Goal: Task Accomplishment & Management: Manage account settings

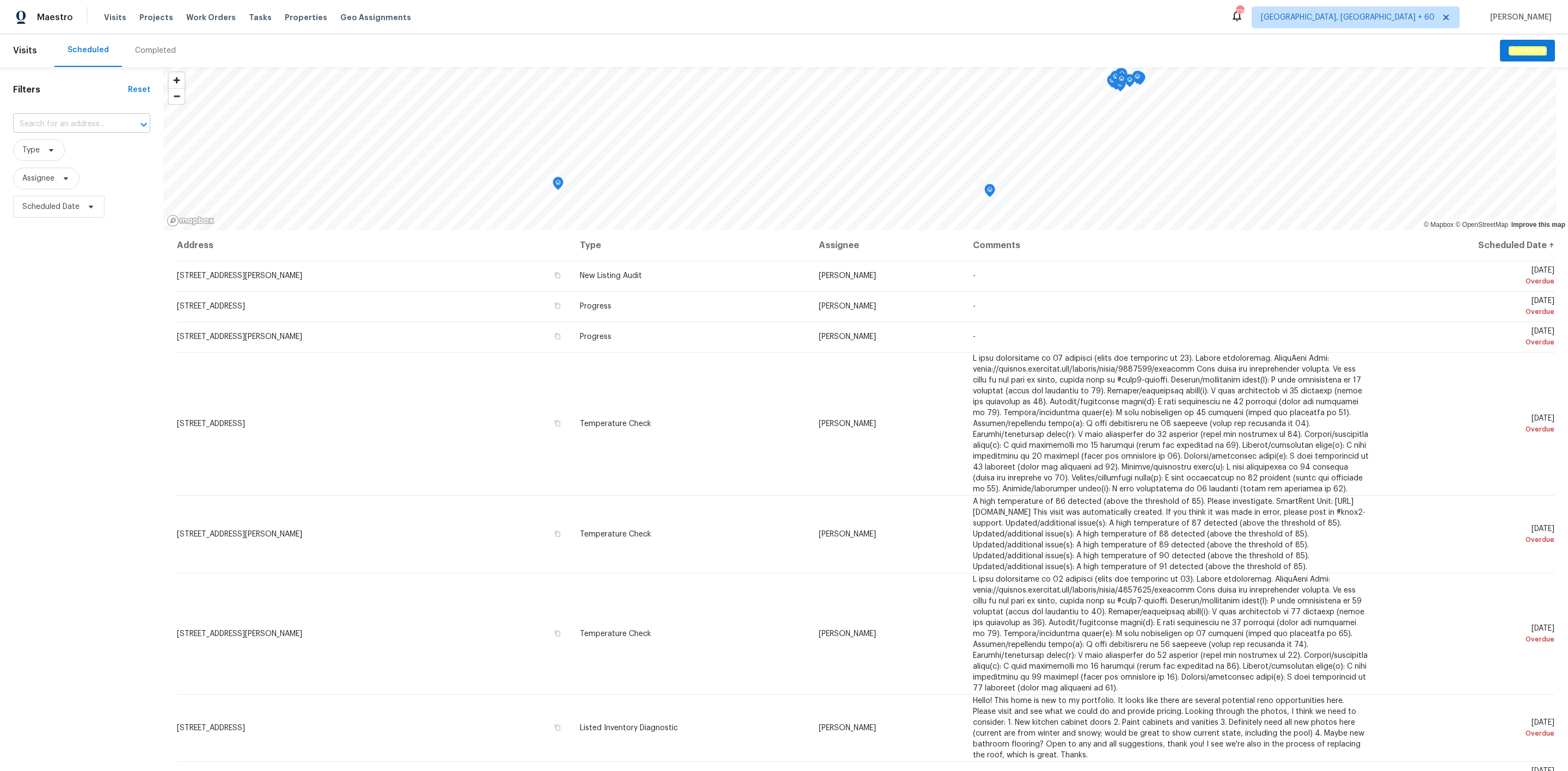
click at [54, 118] on input "text" at bounding box center [66, 124] width 107 height 17
paste input "[STREET_ADDRESS][PERSON_NAME]"
type input "[STREET_ADDRESS]"
click at [156, 37] on div "Completed" at bounding box center [155, 50] width 67 height 32
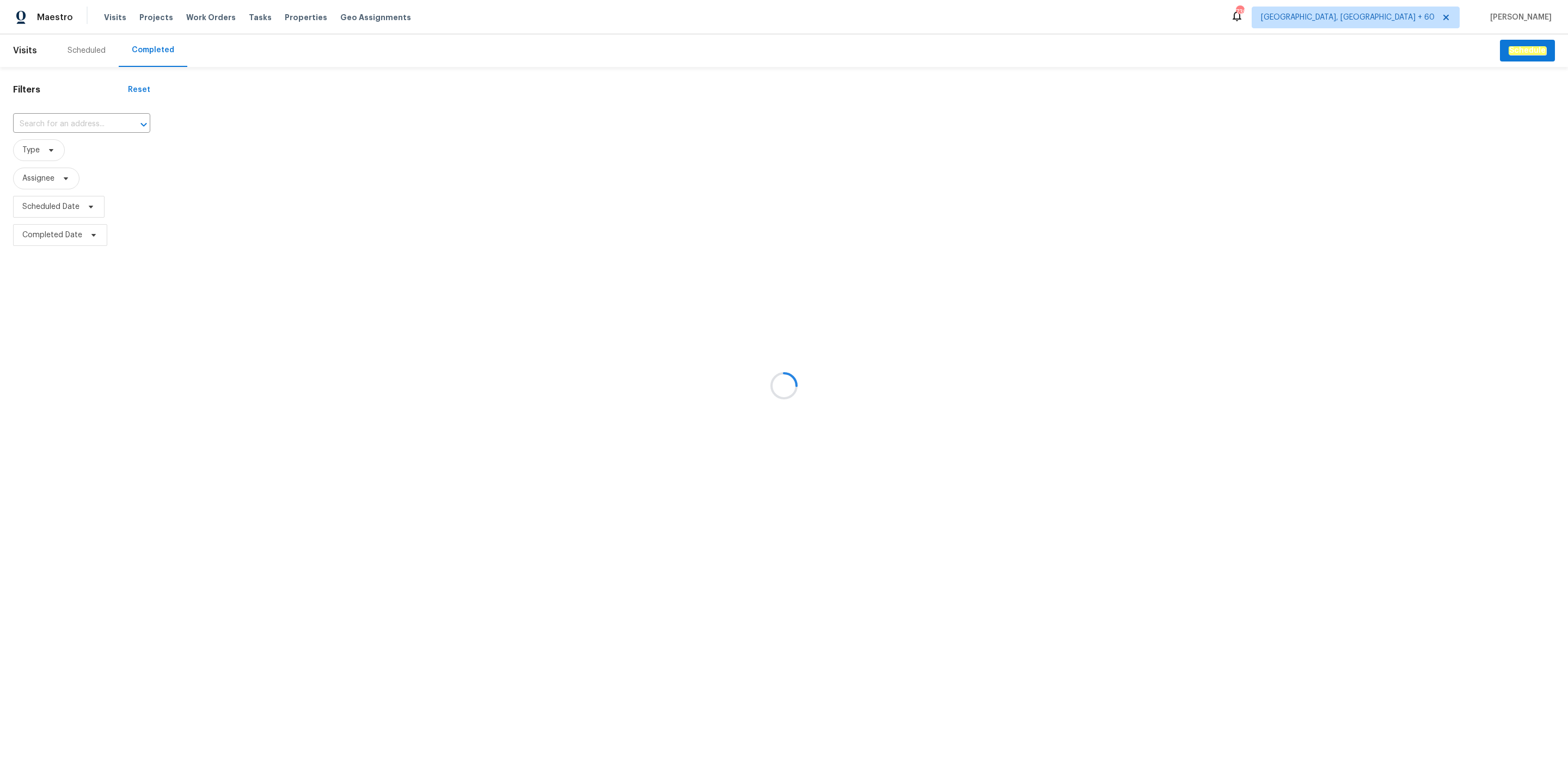
click at [115, 119] on div at bounding box center [784, 386] width 1568 height 771
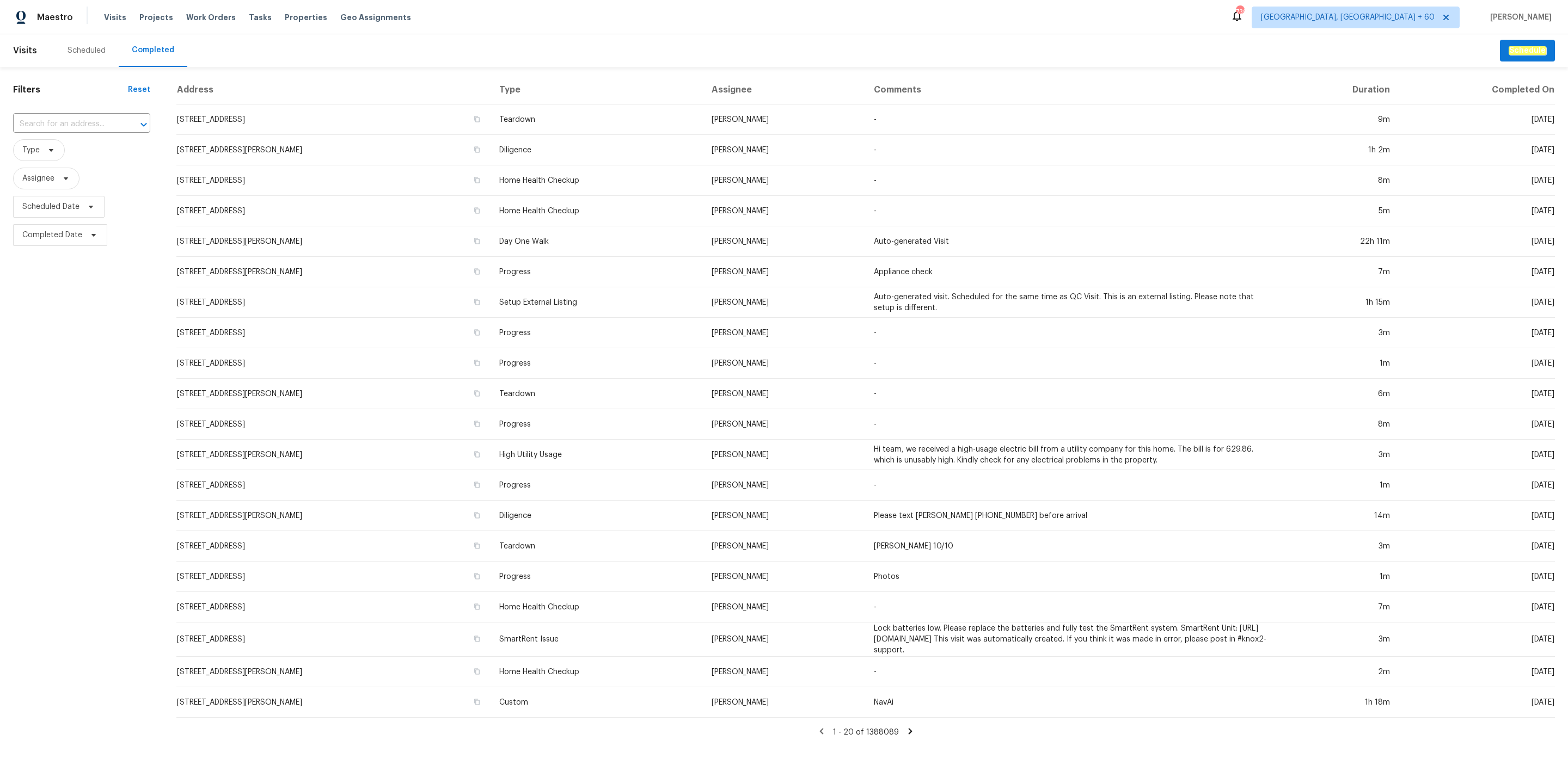
click at [81, 128] on input "text" at bounding box center [66, 124] width 107 height 17
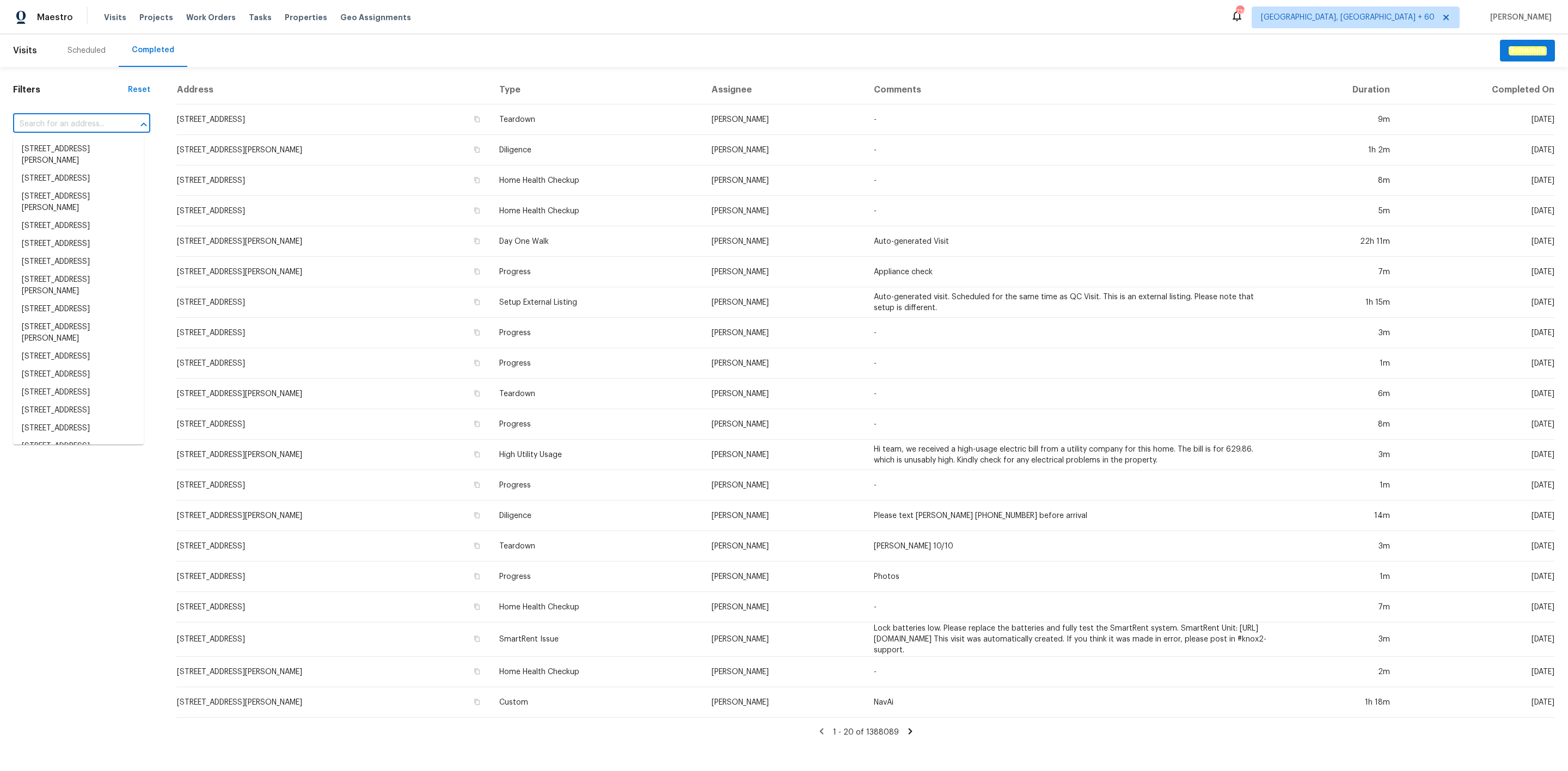
paste input "[STREET_ADDRESS][PERSON_NAME]"
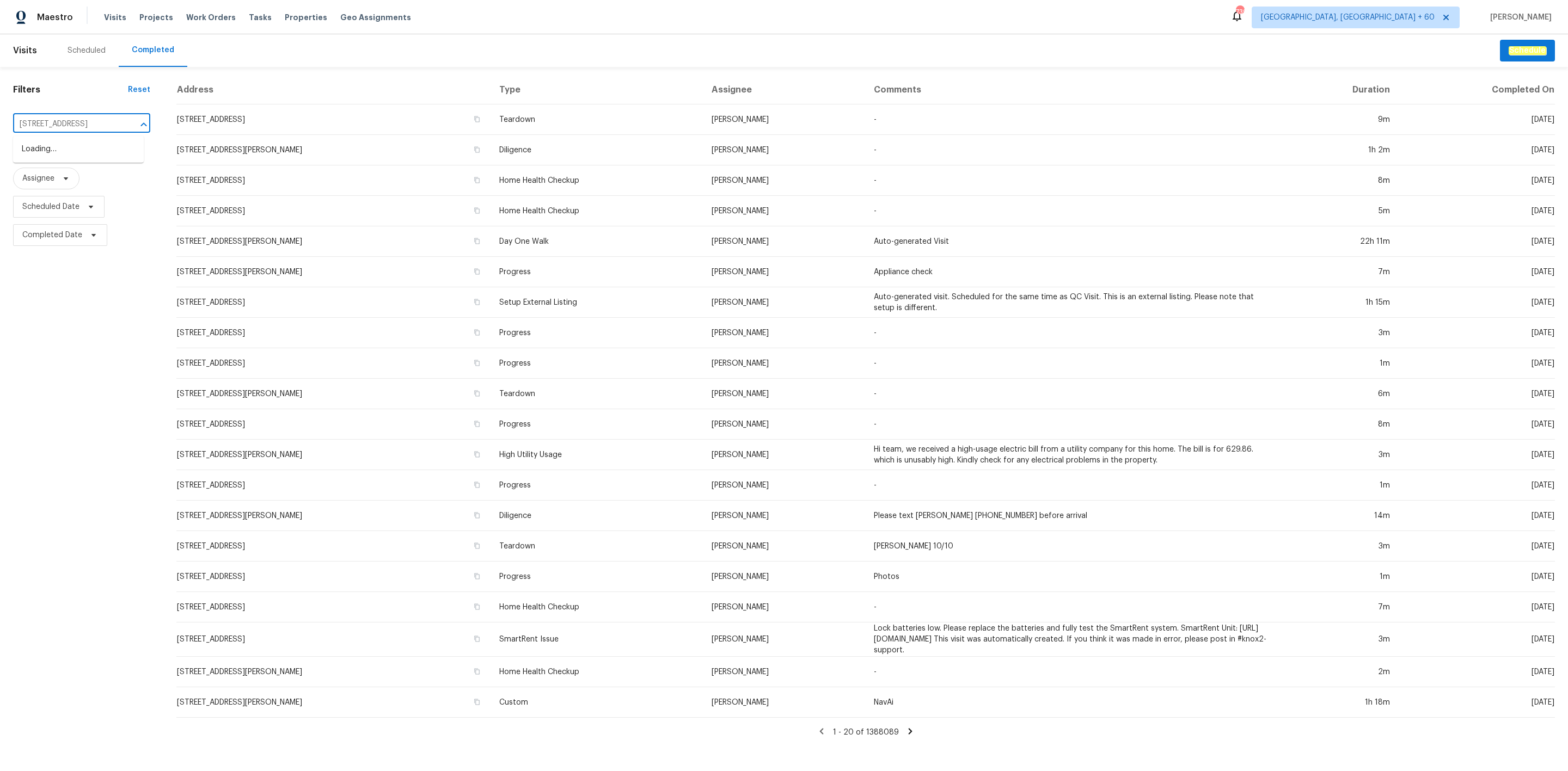
type input "[STREET_ADDRESS]"
click at [82, 147] on li "[STREET_ADDRESS][PERSON_NAME]" at bounding box center [78, 155] width 131 height 29
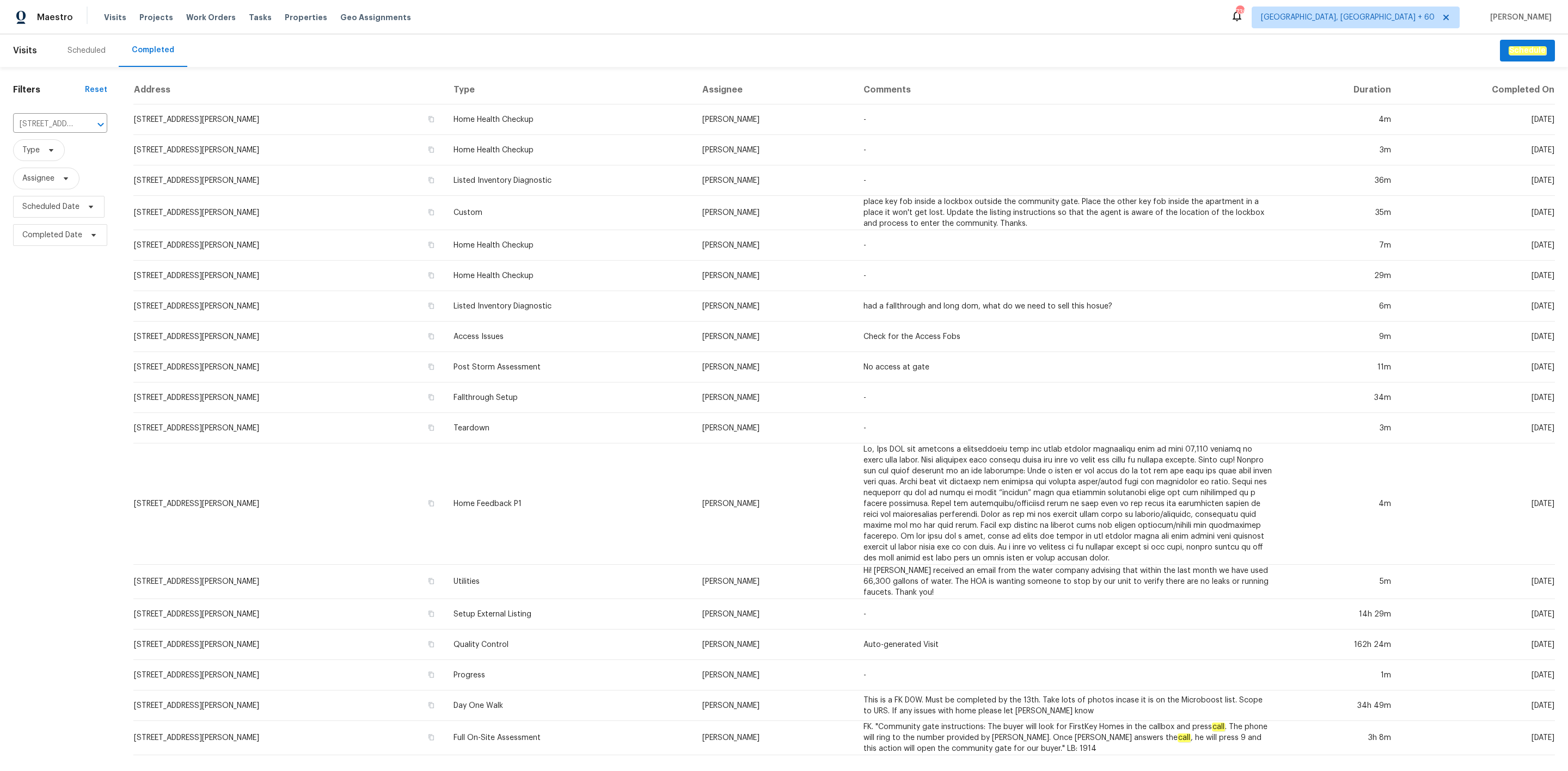
drag, startPoint x: 409, startPoint y: 345, endPoint x: 618, endPoint y: 134, distance: 297.0
click at [613, 139] on td "Home Health Checkup" at bounding box center [569, 150] width 249 height 31
click at [618, 134] on html "Maestro Visits Projects Work Orders Tasks Properties Geo Assignments 739 [GEOGR…" at bounding box center [784, 381] width 1568 height 764
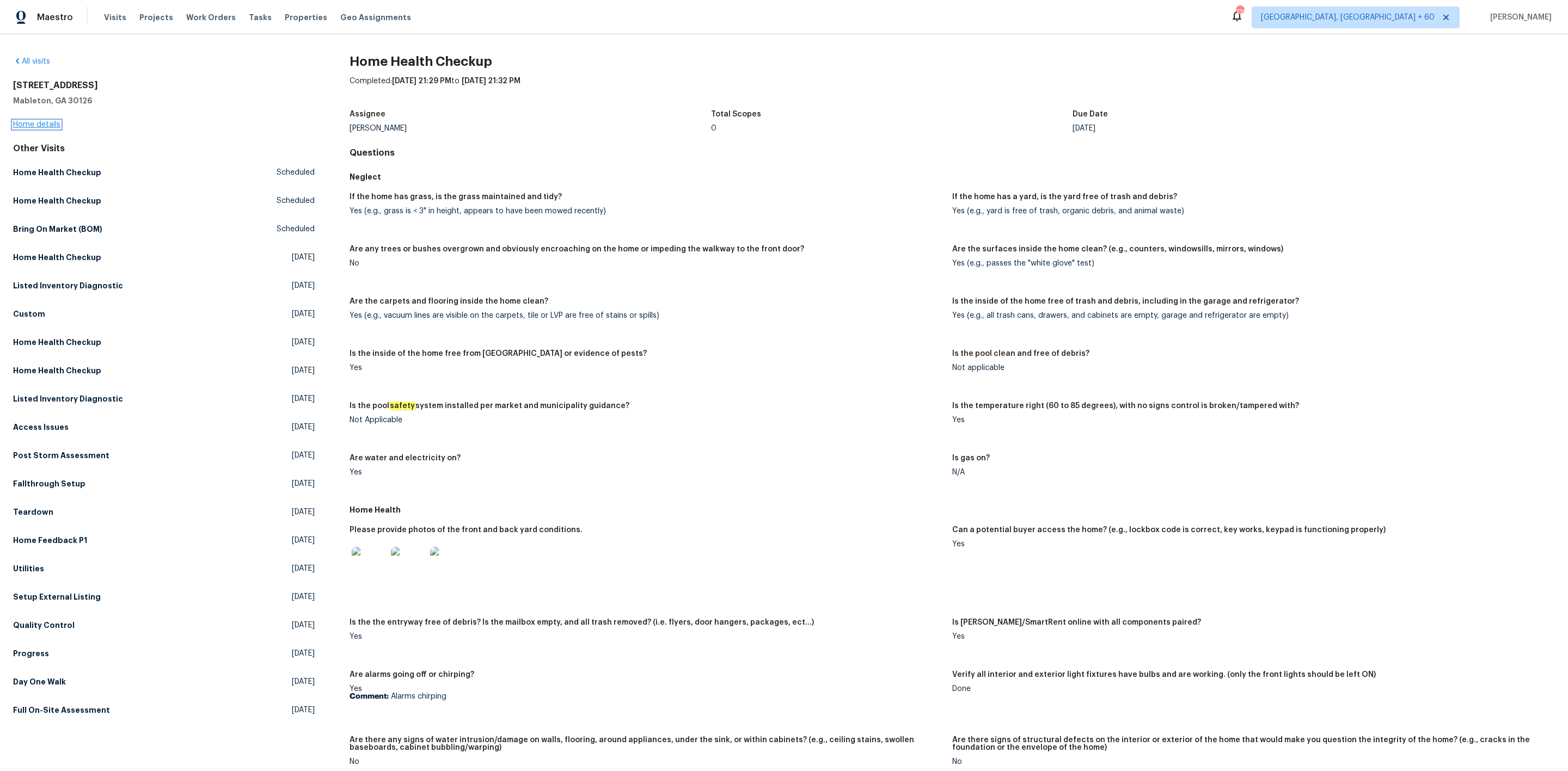
click at [53, 123] on link "Home details" at bounding box center [36, 124] width 48 height 7
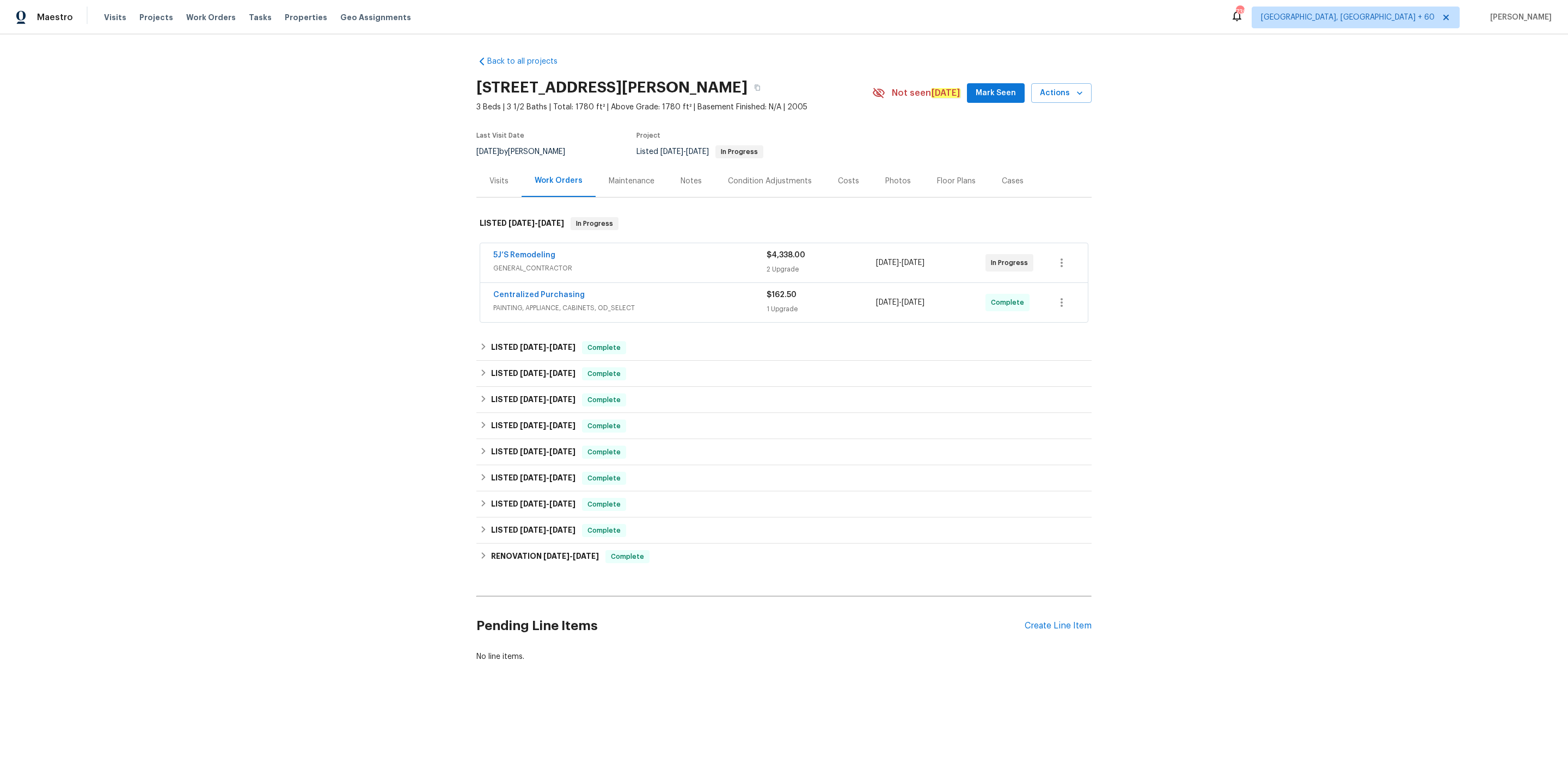
click at [884, 171] on div "Photos" at bounding box center [898, 181] width 52 height 32
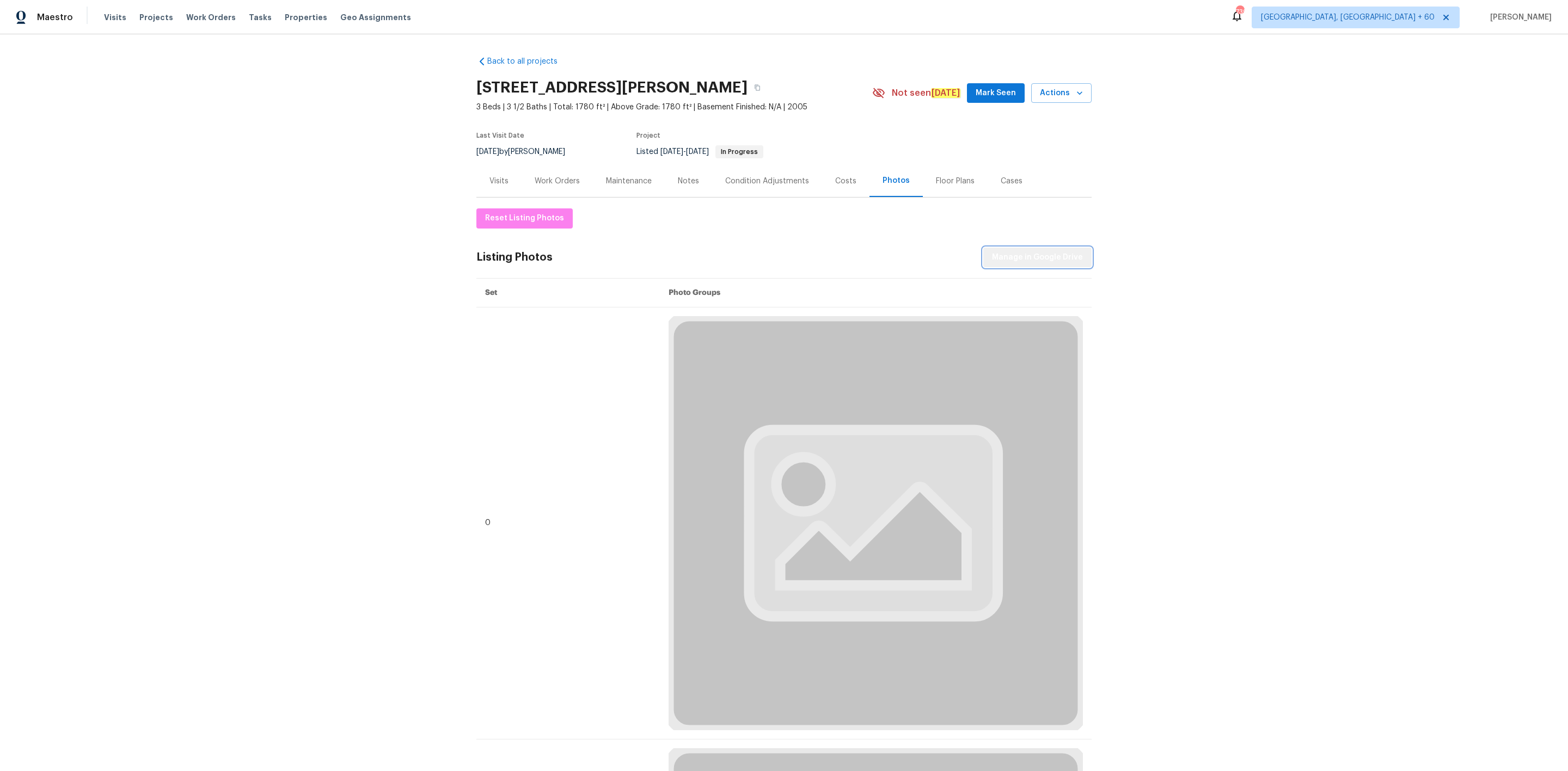
click at [1038, 262] on span "Manage in Google Drive" at bounding box center [1038, 257] width 91 height 14
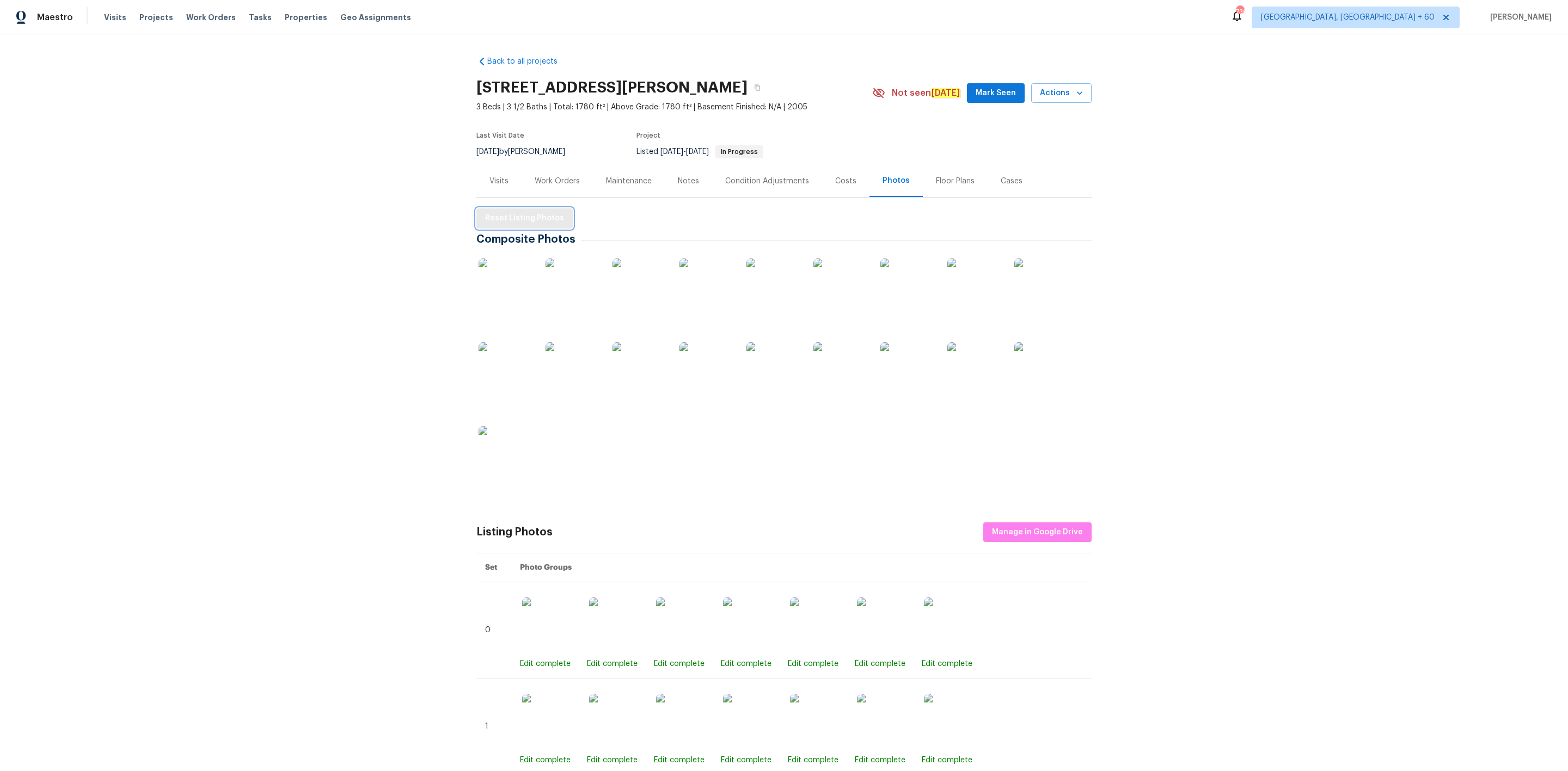
click at [488, 221] on span "Reset Listing Photos" at bounding box center [525, 218] width 79 height 14
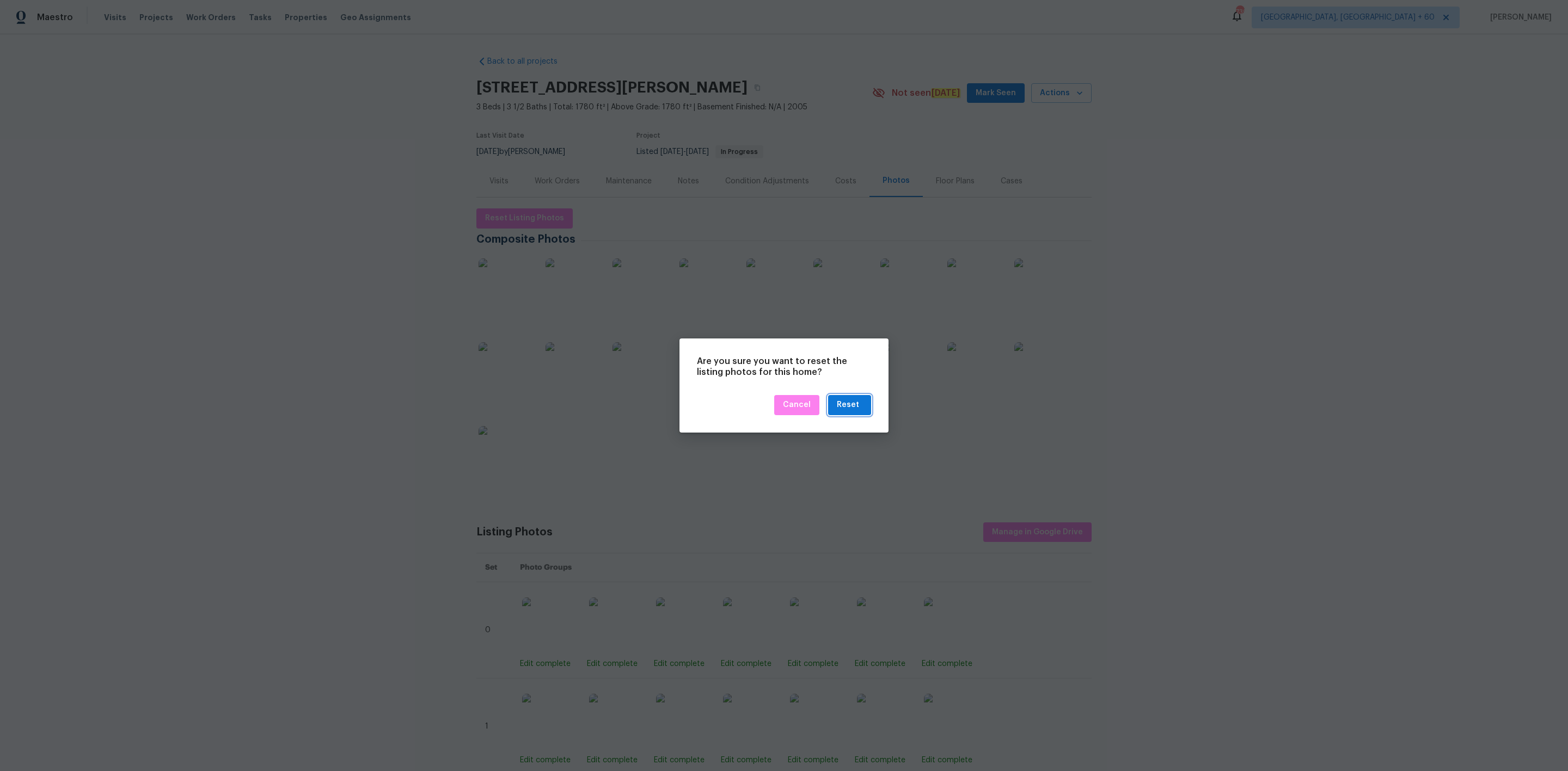
click at [860, 403] on div "Reset" at bounding box center [850, 405] width 26 height 14
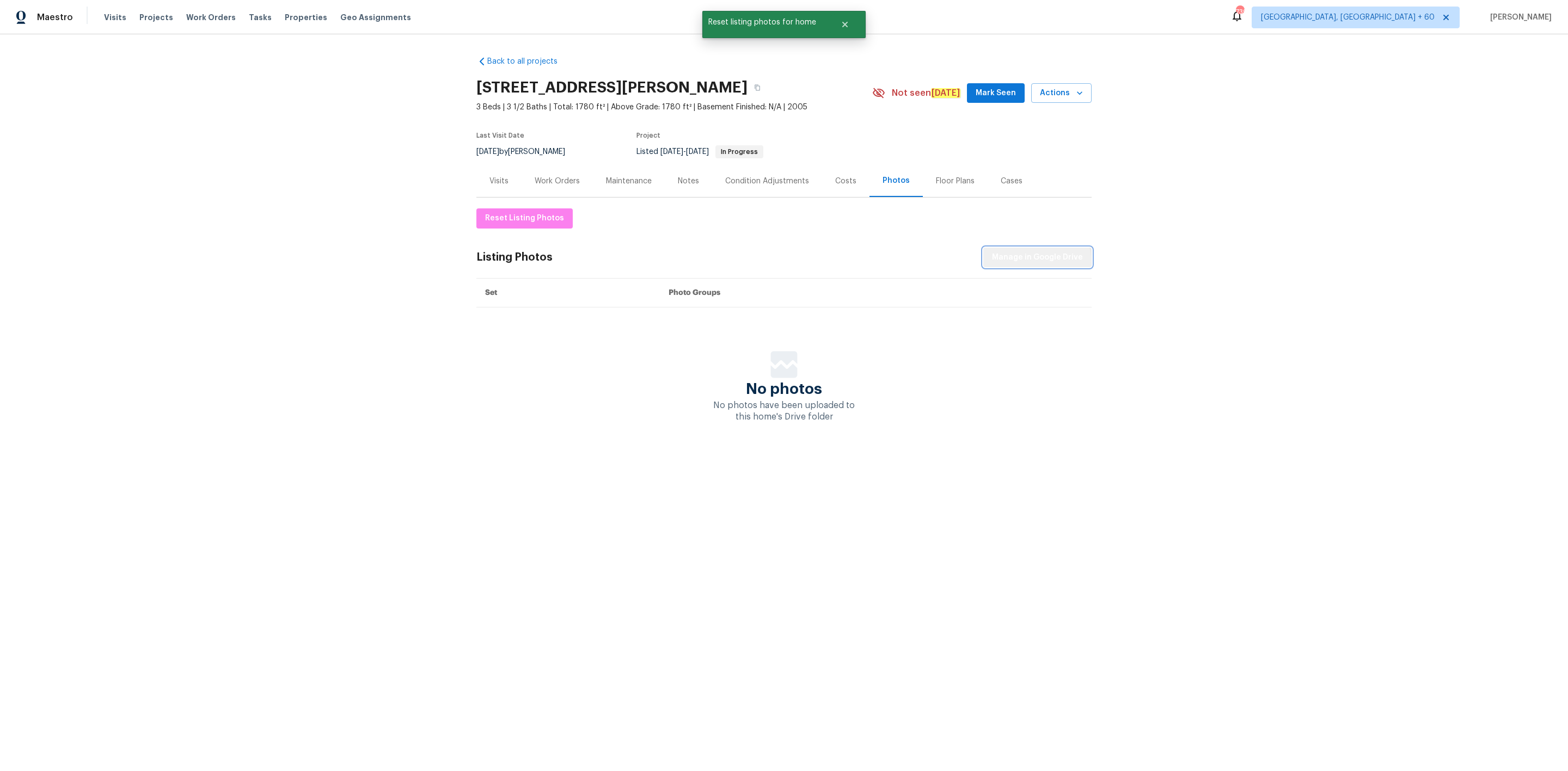
click at [1033, 261] on span "Manage in Google Drive" at bounding box center [1038, 257] width 91 height 14
